Goal: Task Accomplishment & Management: Use online tool/utility

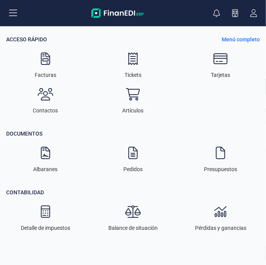
scroll to position [2, 0]
click at [252, 40] on p "Menú completo" at bounding box center [241, 40] width 38 height 8
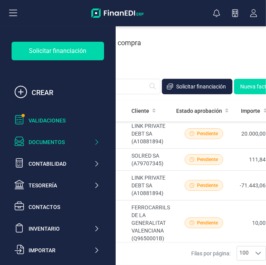
click at [58, 117] on div "Validaciones" at bounding box center [64, 121] width 71 height 8
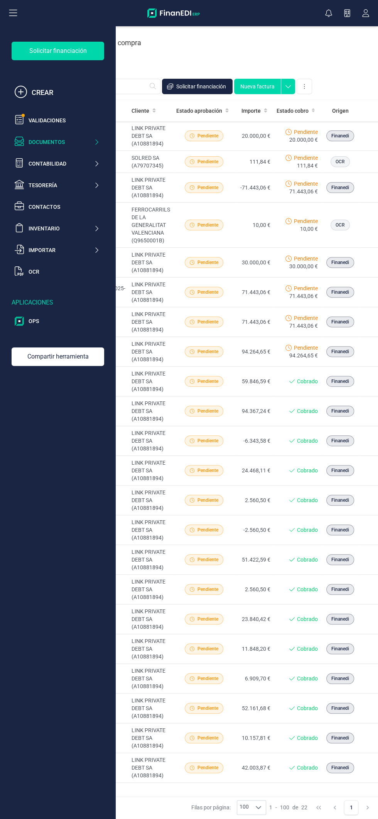
click at [22, 7] on button at bounding box center [13, 13] width 25 height 25
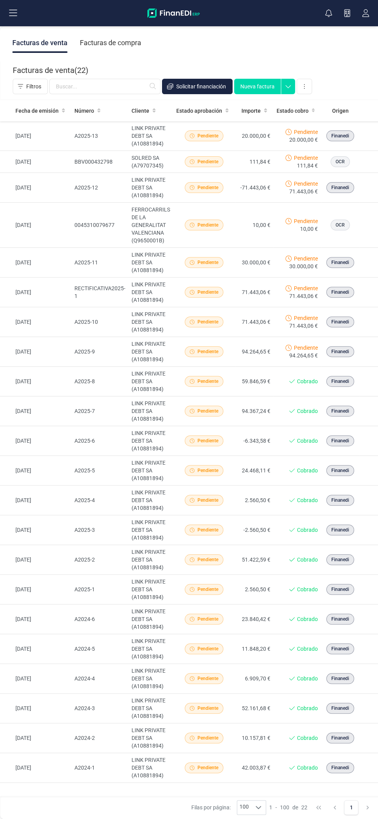
click at [25, 1] on button at bounding box center [13, 13] width 25 height 25
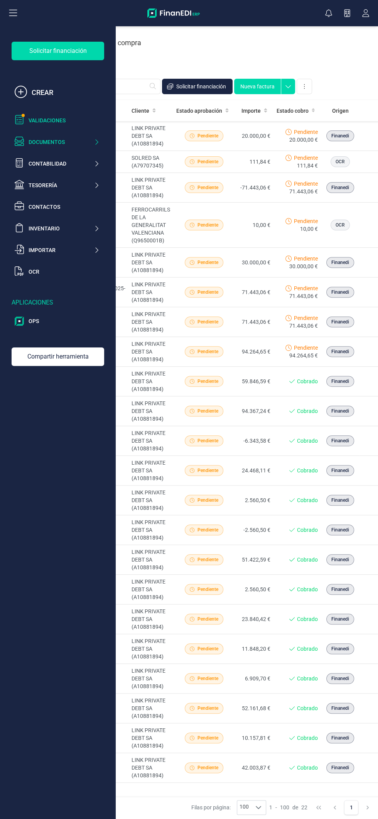
click at [67, 118] on div "Validaciones" at bounding box center [64, 121] width 71 height 8
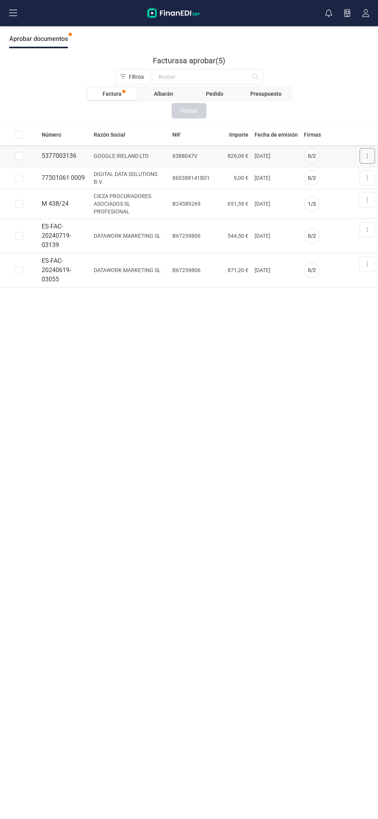
click at [367, 156] on icon at bounding box center [367, 156] width 1 height 5
click at [354, 176] on span "Aprobar factura" at bounding box center [349, 175] width 39 height 8
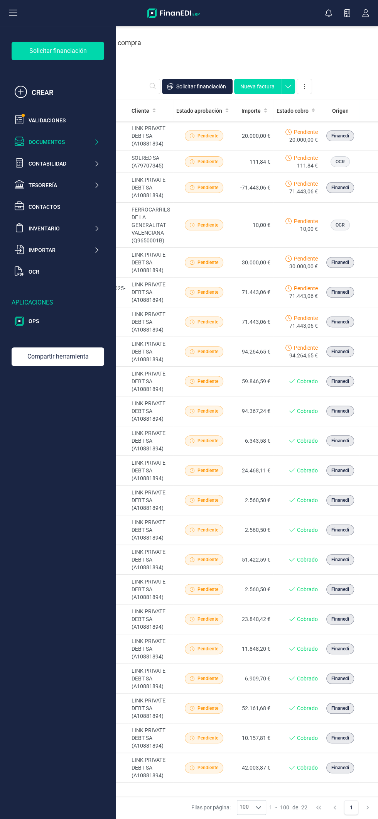
click at [22, 2] on button at bounding box center [13, 13] width 25 height 25
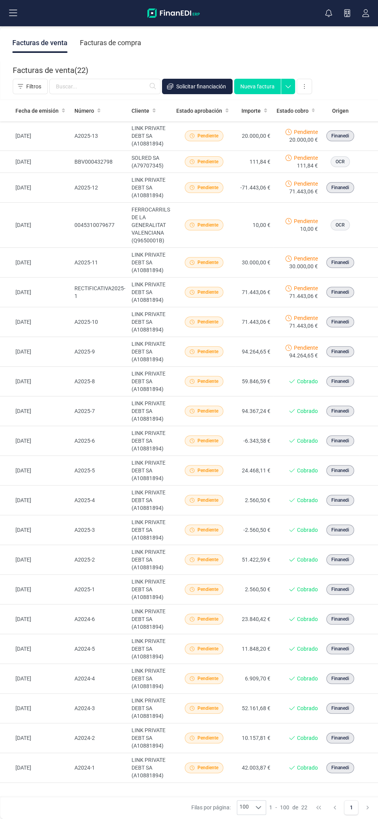
click at [25, 11] on button at bounding box center [13, 13] width 25 height 25
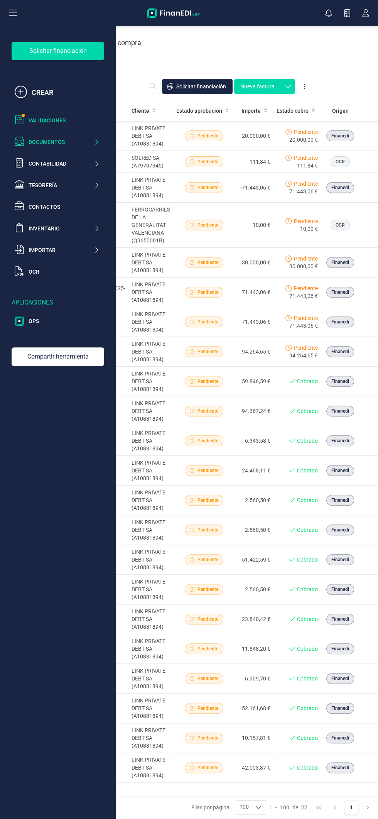
click at [68, 120] on div "Validaciones" at bounding box center [64, 121] width 71 height 8
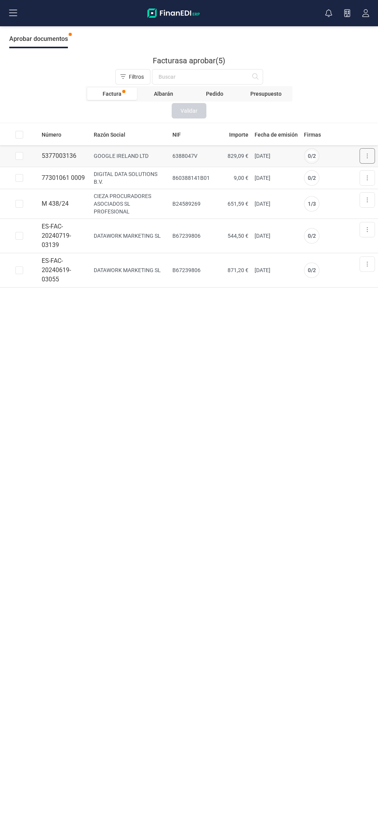
click at [367, 153] on icon at bounding box center [368, 156] width 2 height 6
click at [353, 174] on span "Aprobar factura" at bounding box center [349, 175] width 39 height 8
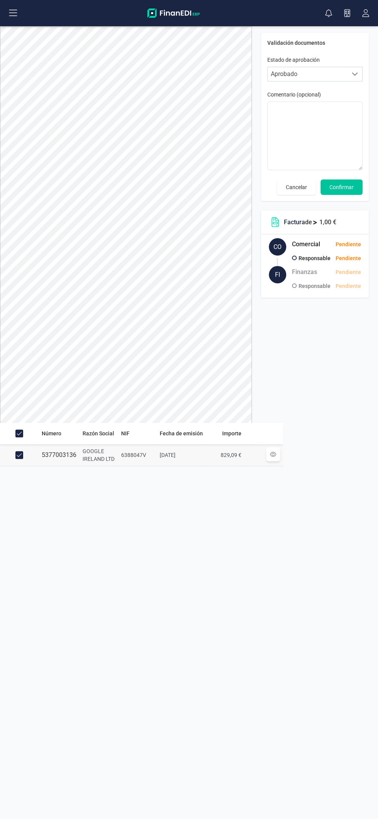
click at [352, 183] on span "Confirmar" at bounding box center [342, 187] width 24 height 8
click at [347, 188] on span "Confirmar" at bounding box center [342, 187] width 24 height 8
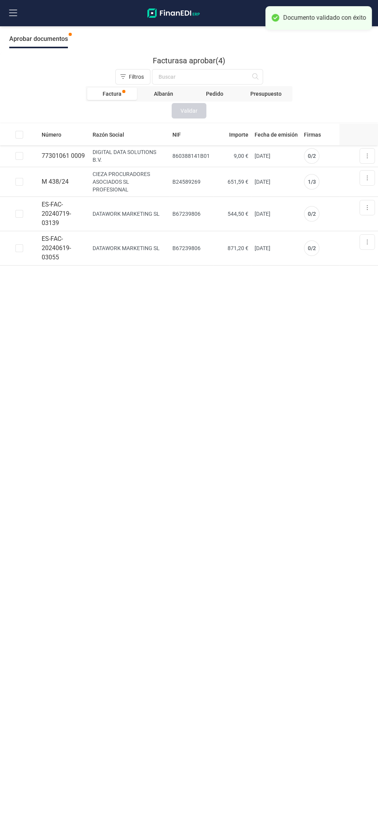
click at [366, 144] on th at bounding box center [359, 134] width 39 height 21
click at [367, 156] on icon at bounding box center [367, 156] width 1 height 5
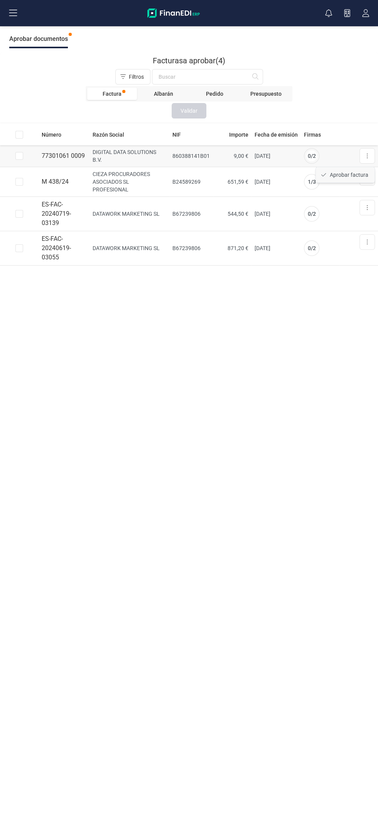
click at [350, 176] on span "Aprobar factura" at bounding box center [349, 175] width 39 height 8
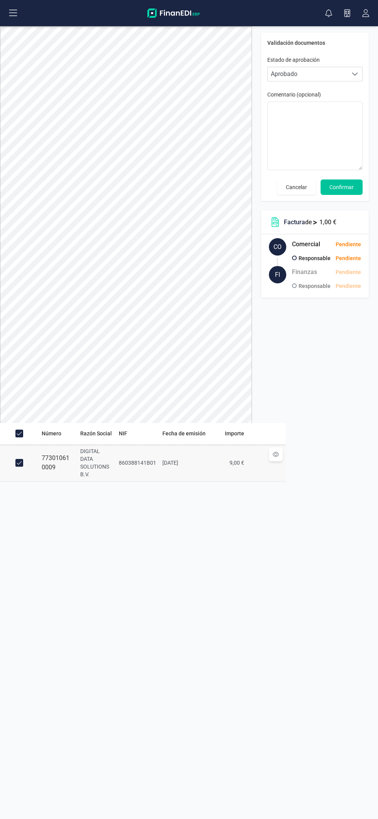
click at [355, 182] on button "Confirmar" at bounding box center [342, 186] width 42 height 15
click at [349, 179] on button "Confirmar" at bounding box center [342, 186] width 42 height 15
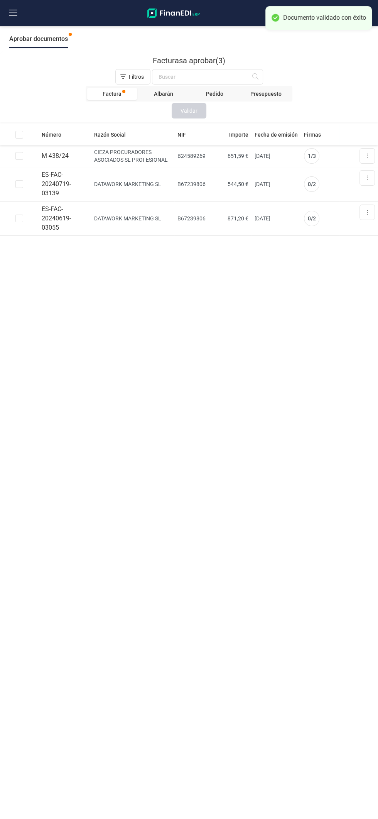
click at [23, 11] on button at bounding box center [13, 13] width 25 height 25
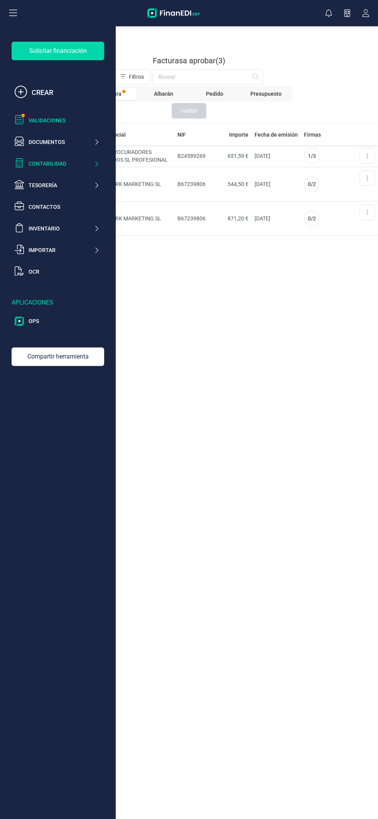
click at [96, 164] on icon at bounding box center [97, 164] width 6 height 8
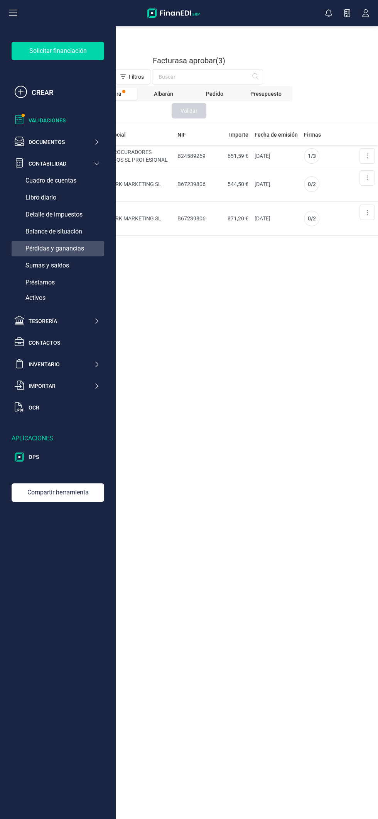
click at [78, 242] on div "Pérdidas y ganancias" at bounding box center [58, 248] width 93 height 15
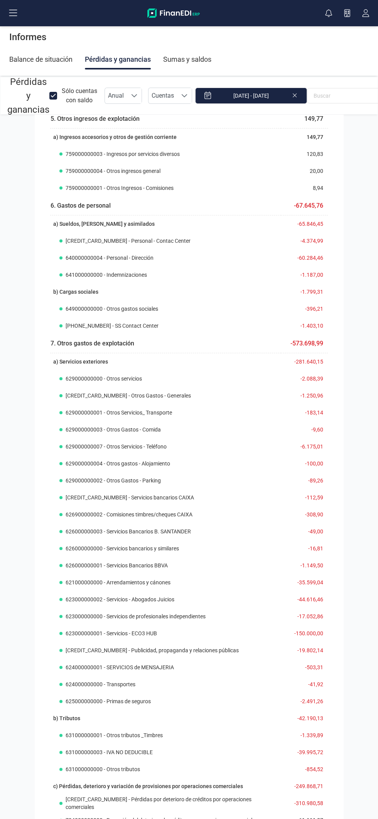
scroll to position [416, 0]
